Goal: Task Accomplishment & Management: Use online tool/utility

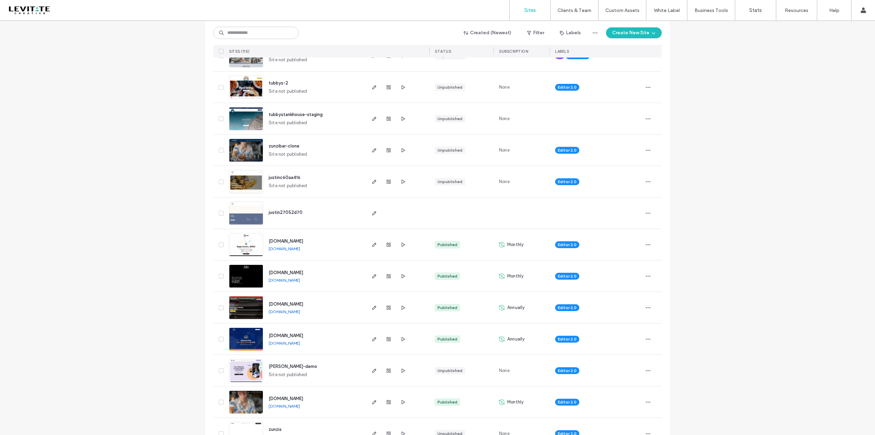
scroll to position [103, 0]
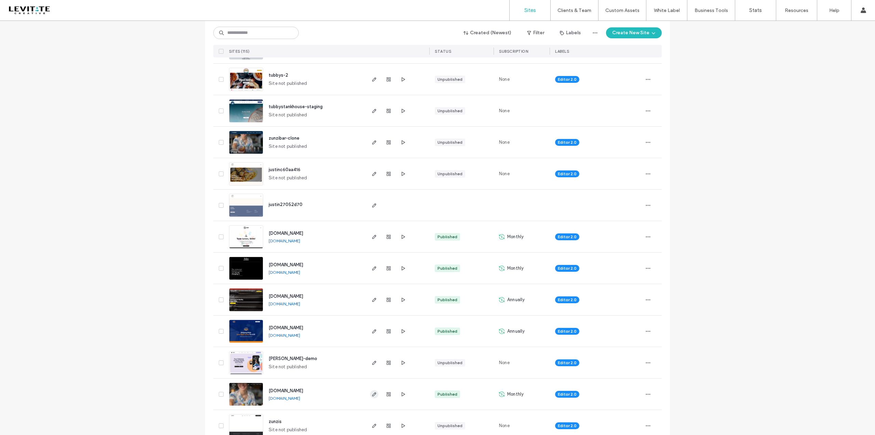
click at [373, 393] on icon "button" at bounding box center [374, 393] width 5 height 5
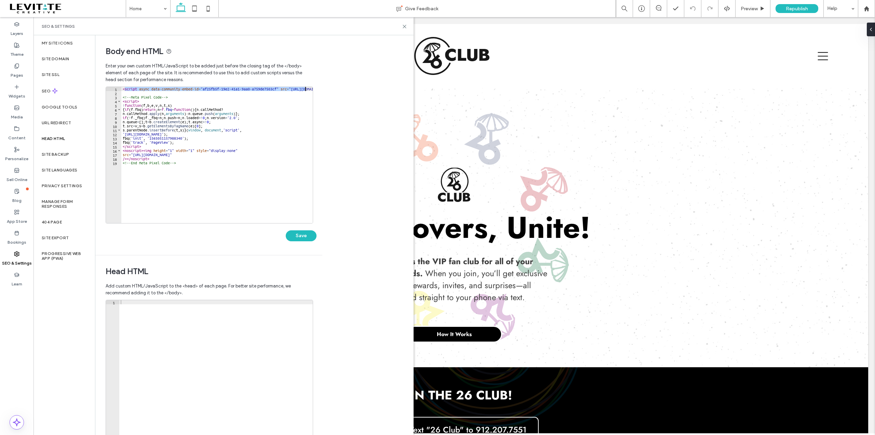
drag, startPoint x: 183, startPoint y: 90, endPoint x: 305, endPoint y: 89, distance: 122.7
click at [305, 89] on div "< script async data-community-embed-id = "af25fb5f-19e2-41a1-9aa0-a759de7503cf"…" at bounding box center [259, 156] width 276 height 139
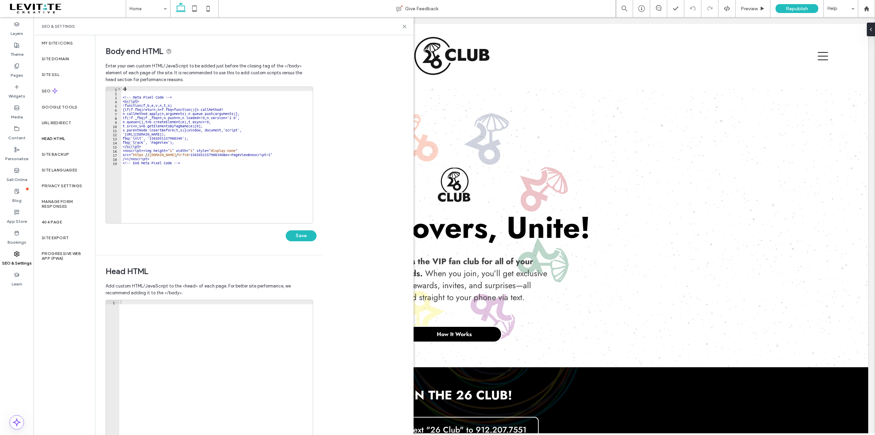
type textarea "*"
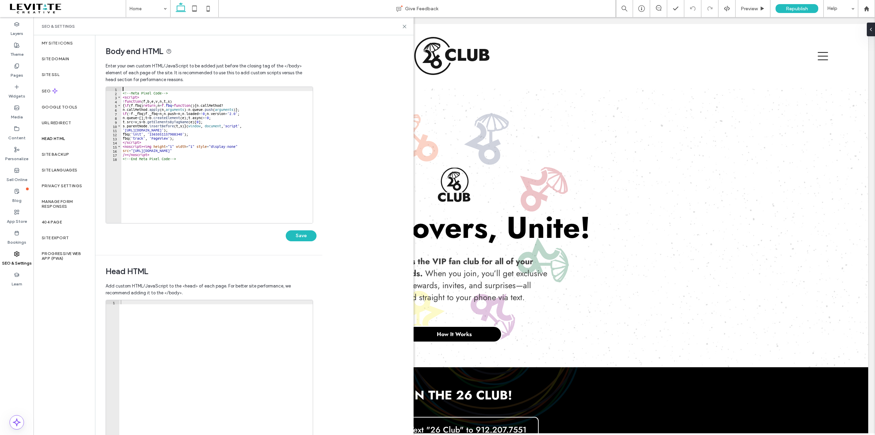
type textarea "**********"
click at [296, 235] on button "Save" at bounding box center [301, 235] width 31 height 11
click at [407, 25] on icon at bounding box center [404, 26] width 5 height 5
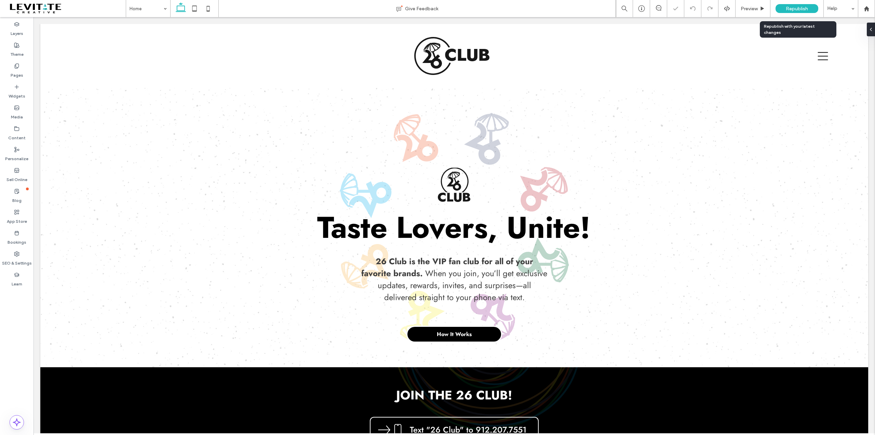
click at [802, 10] on span "Republish" at bounding box center [797, 9] width 22 height 6
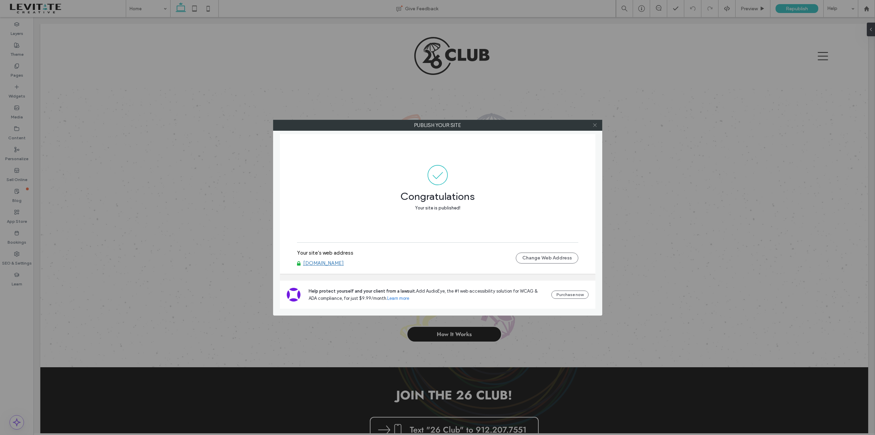
click at [597, 126] on icon at bounding box center [594, 124] width 5 height 5
